Goal: Information Seeking & Learning: Learn about a topic

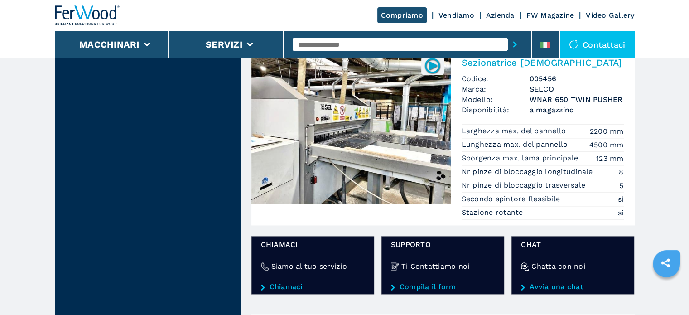
scroll to position [1207, 0]
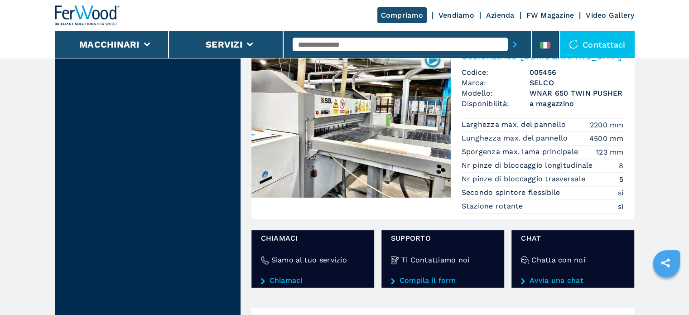
click at [536, 88] on h3 "WNAR 650 TWIN PUSHER" at bounding box center [576, 93] width 94 height 10
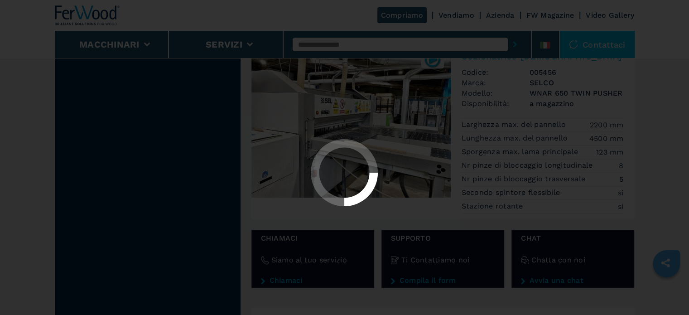
scroll to position [0, 0]
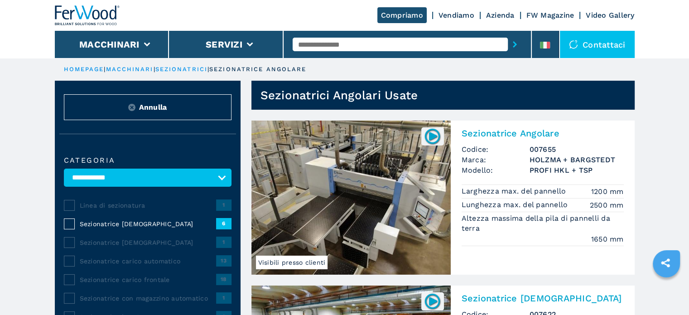
click at [541, 166] on h3 "PROFI HKL + TSP" at bounding box center [576, 170] width 94 height 10
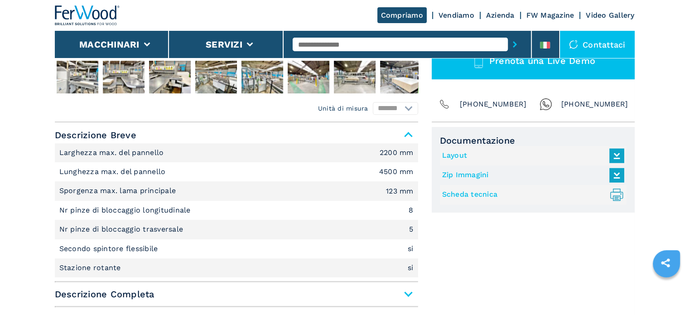
scroll to position [344, 0]
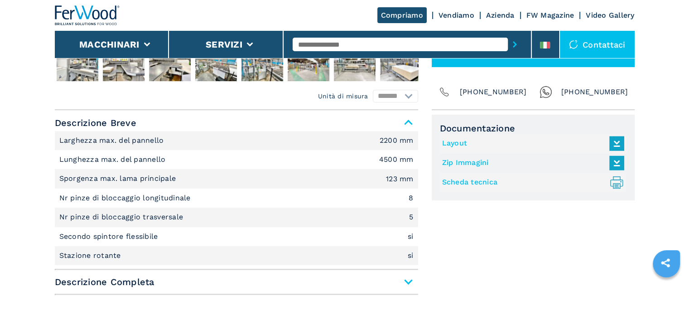
click at [452, 146] on link "Layout" at bounding box center [530, 143] width 177 height 15
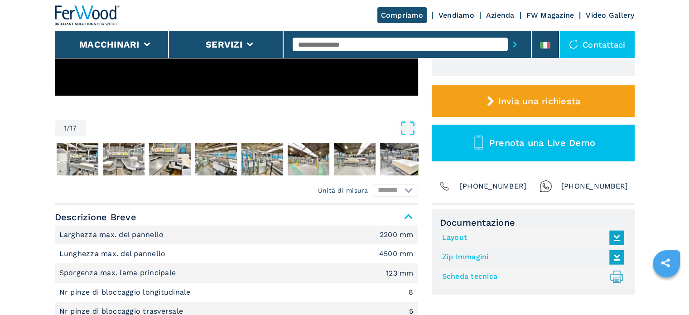
scroll to position [298, 0]
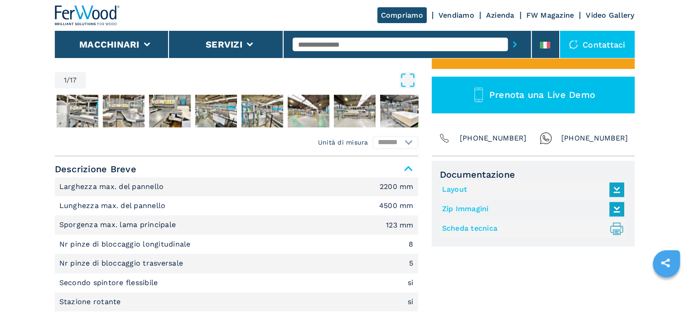
click at [454, 190] on link "Layout" at bounding box center [530, 189] width 177 height 15
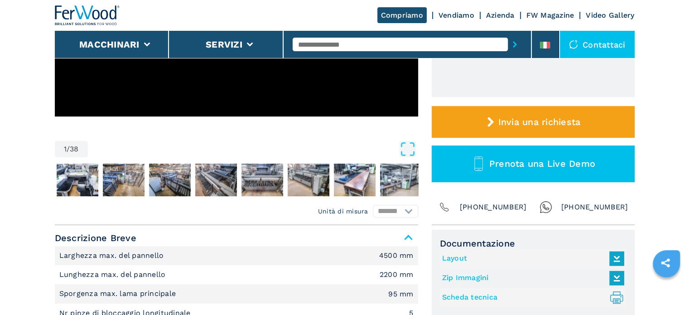
click at [619, 258] on icon at bounding box center [616, 258] width 19 height 19
